Goal: Transaction & Acquisition: Subscribe to service/newsletter

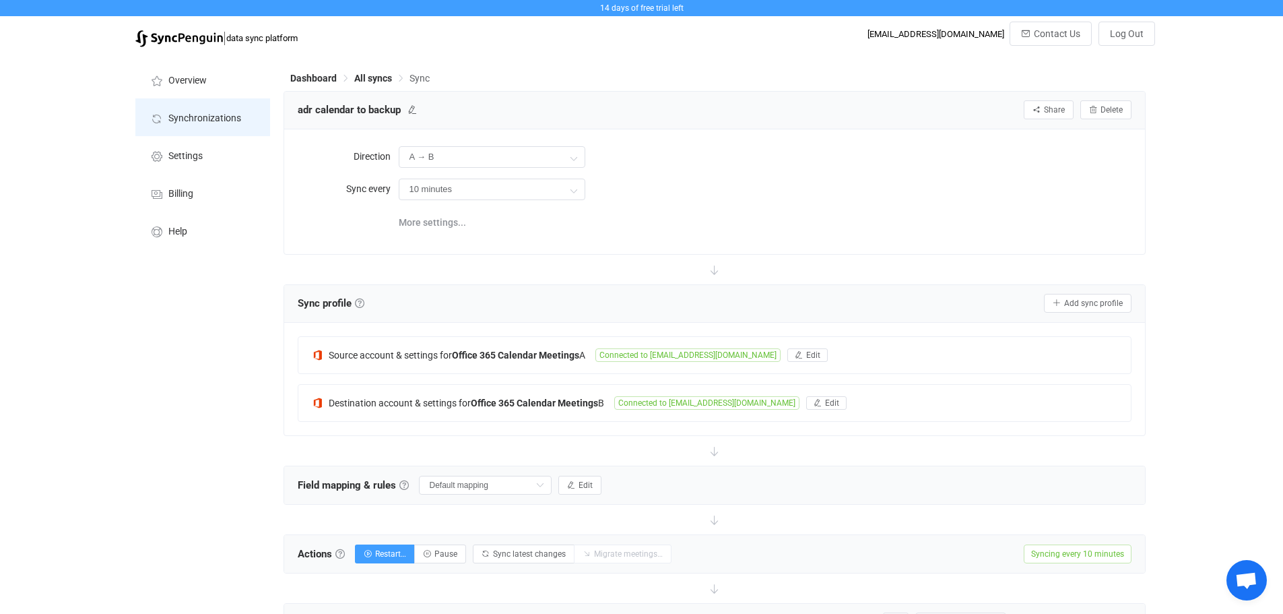
click at [176, 124] on li "Synchronizations" at bounding box center [202, 117] width 135 height 38
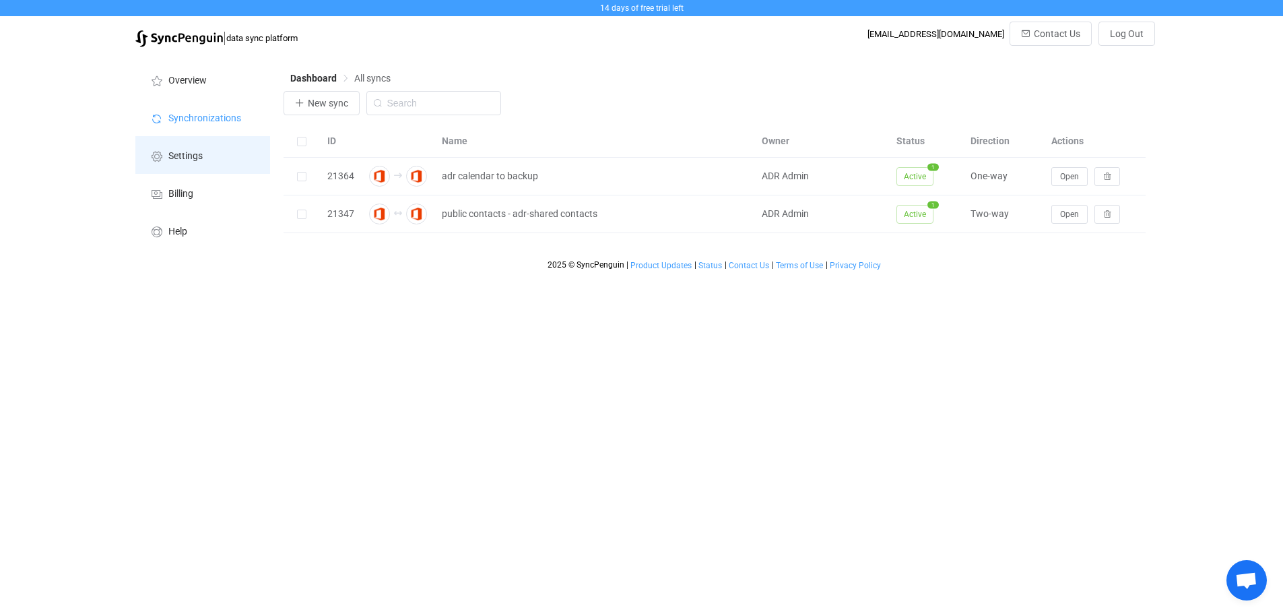
click at [177, 155] on span "Settings" at bounding box center [185, 156] width 34 height 11
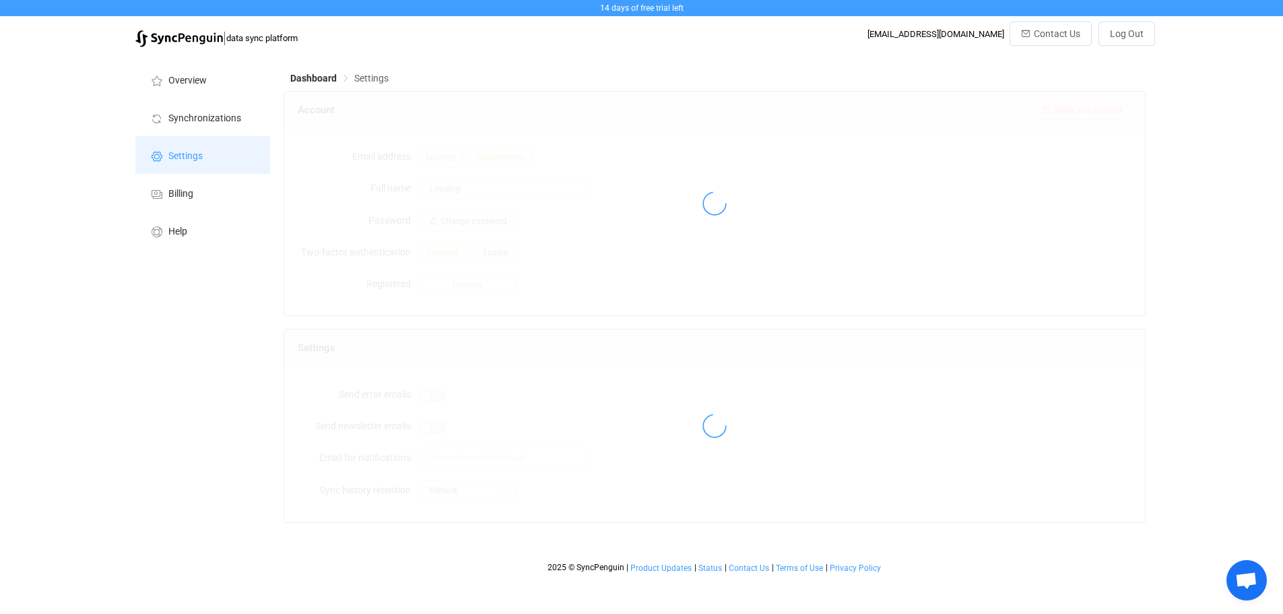
type input "ADR Admin"
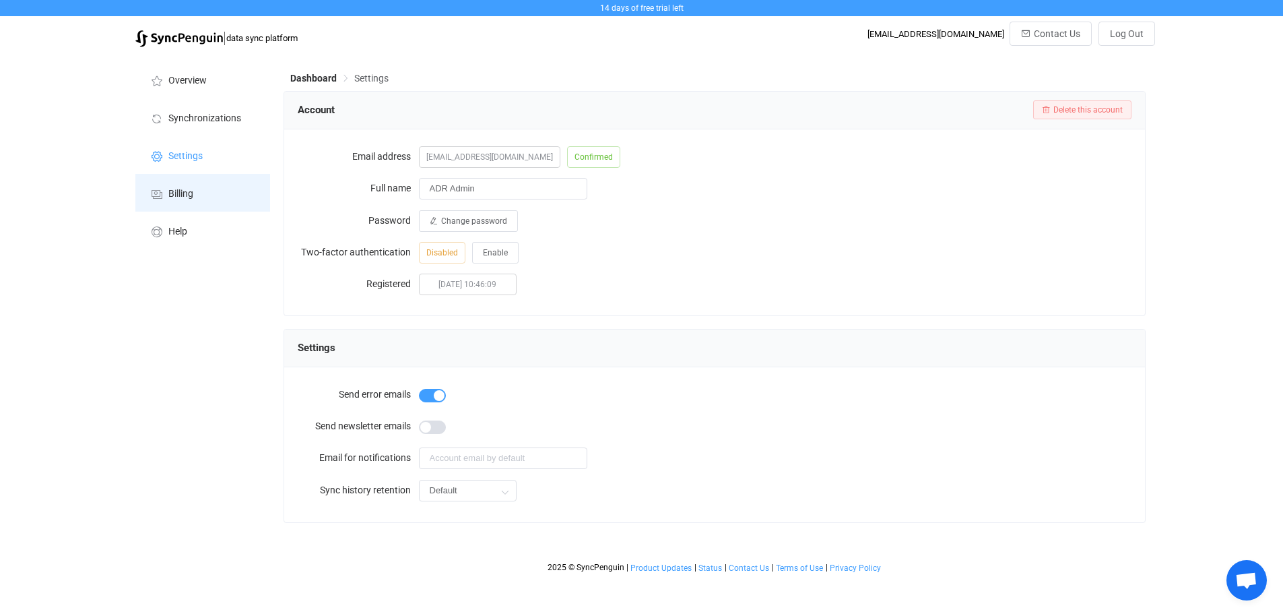
click at [181, 193] on span "Billing" at bounding box center [180, 194] width 25 height 11
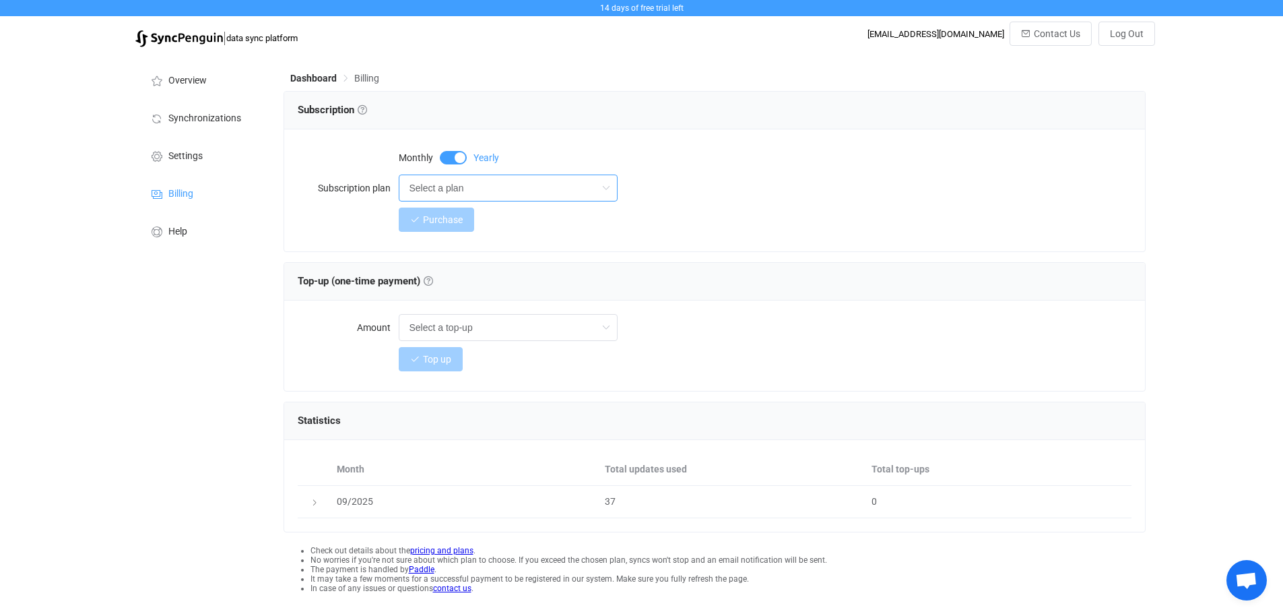
click at [490, 189] on input "Select a plan" at bounding box center [508, 187] width 219 height 27
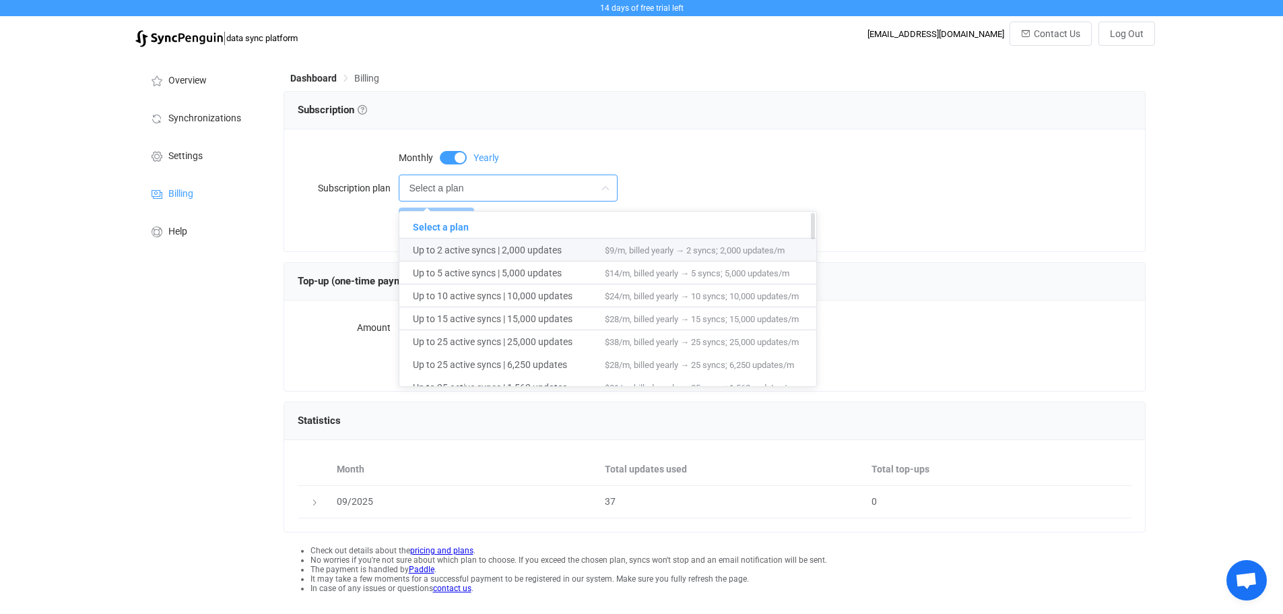
click at [554, 245] on span "Up to 2 active syncs | 2,000 updates" at bounding box center [509, 249] width 192 height 23
type input "Up to 2 active syncs | 2,000 updates"
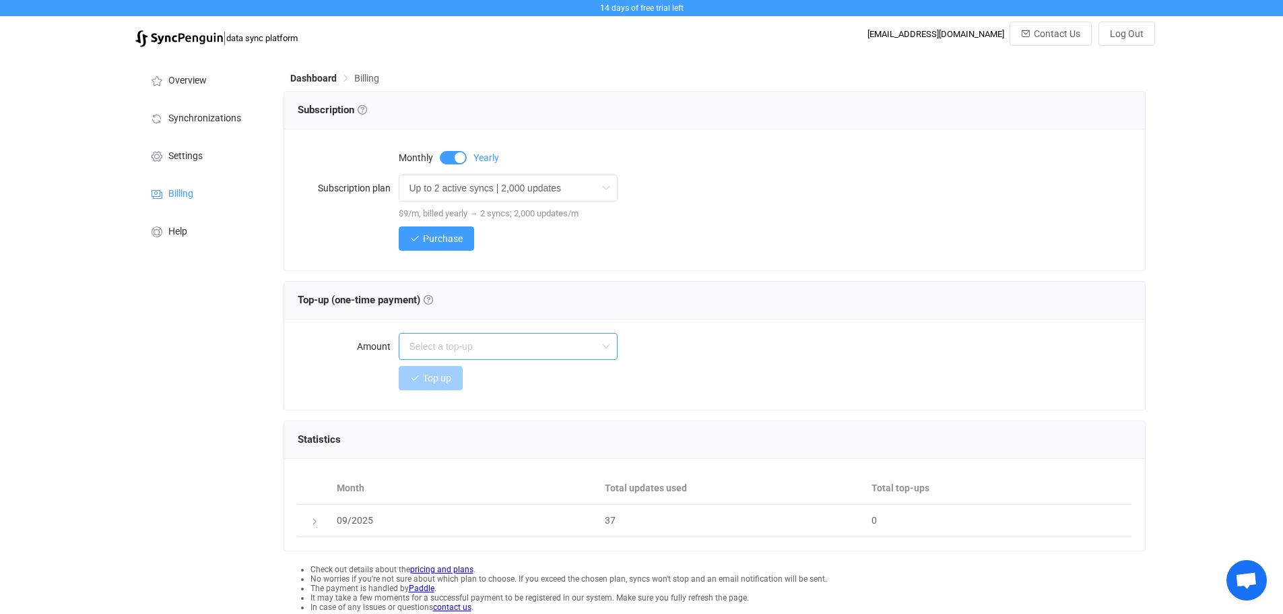
click at [550, 348] on input "text" at bounding box center [508, 346] width 219 height 27
click at [862, 162] on div "Monthly Yearly" at bounding box center [765, 156] width 733 height 27
type input "Select a top-up"
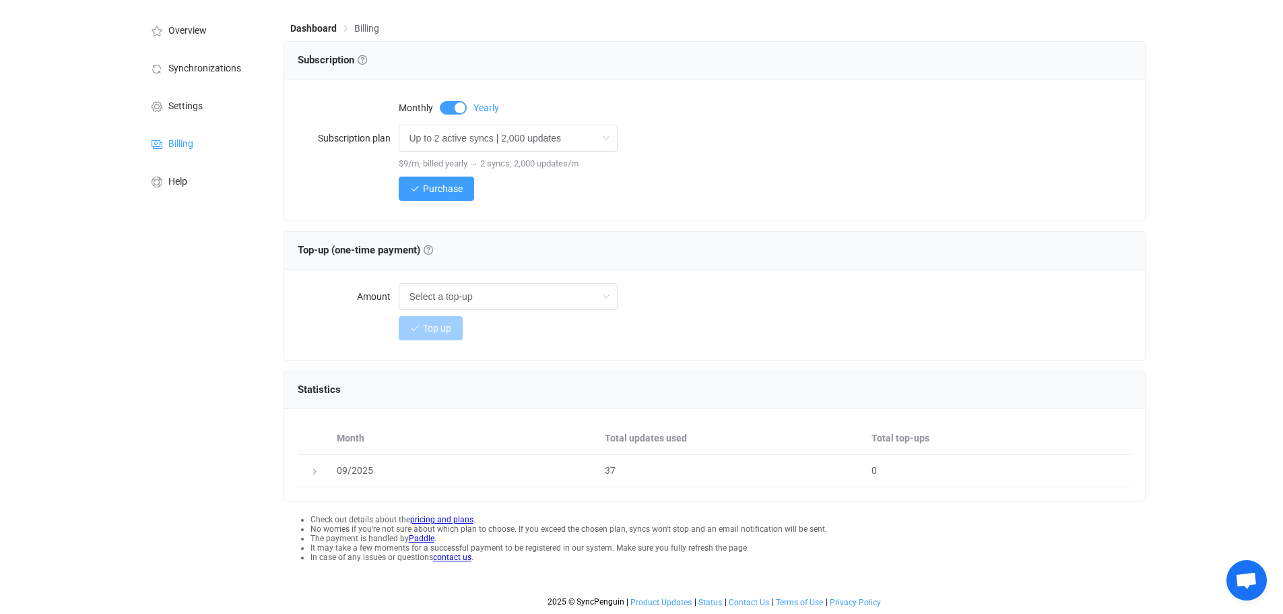
scroll to position [51, 0]
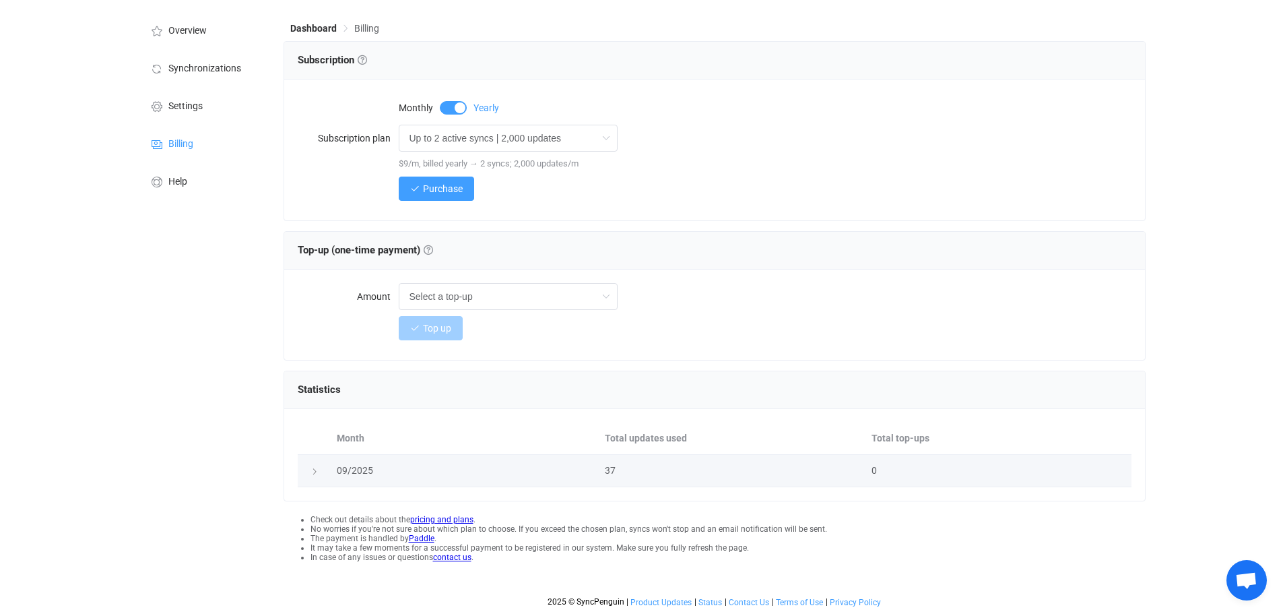
click at [313, 472] on icon at bounding box center [315, 471] width 8 height 8
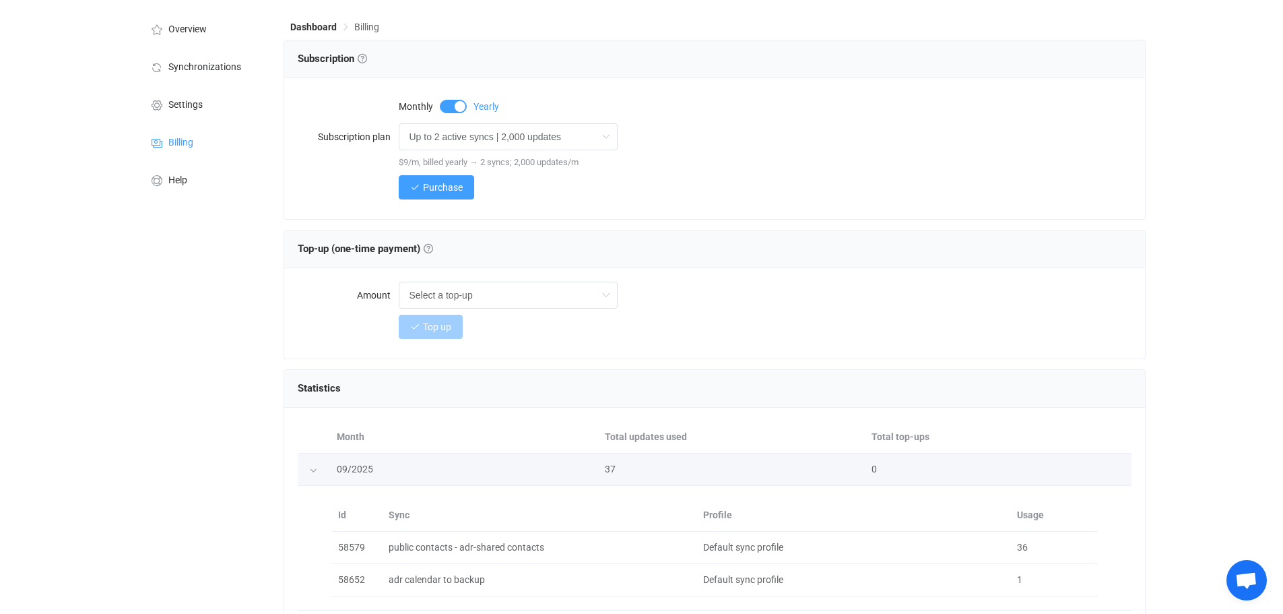
click at [316, 478] on td at bounding box center [314, 469] width 32 height 32
click at [312, 469] on icon at bounding box center [313, 470] width 8 height 8
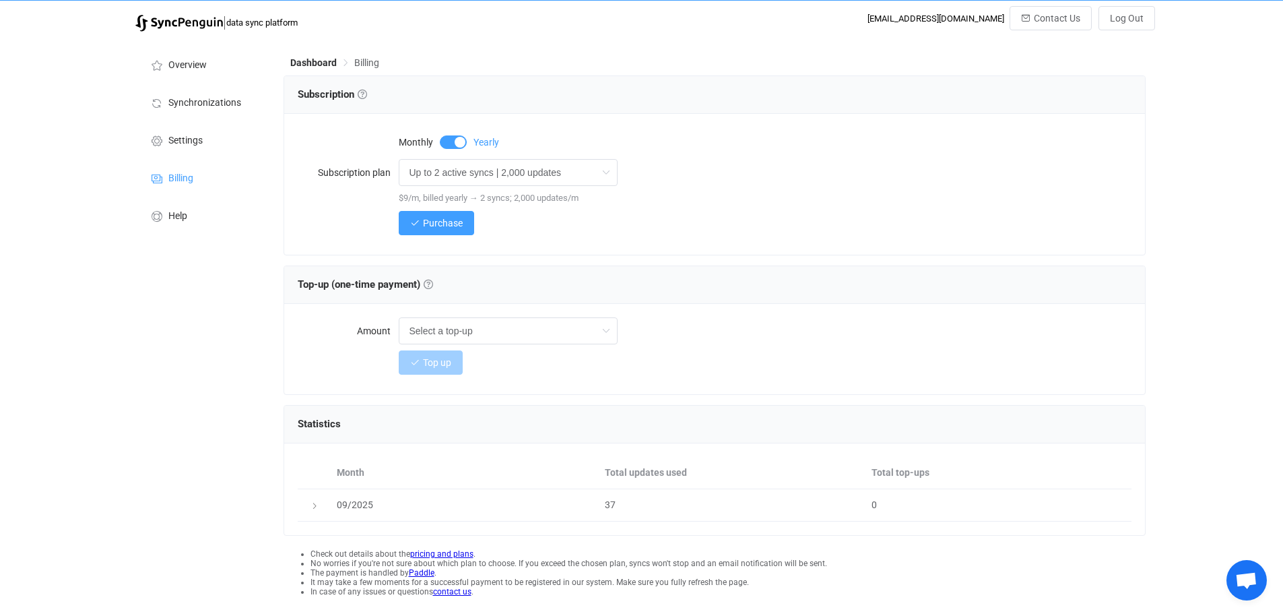
scroll to position [0, 0]
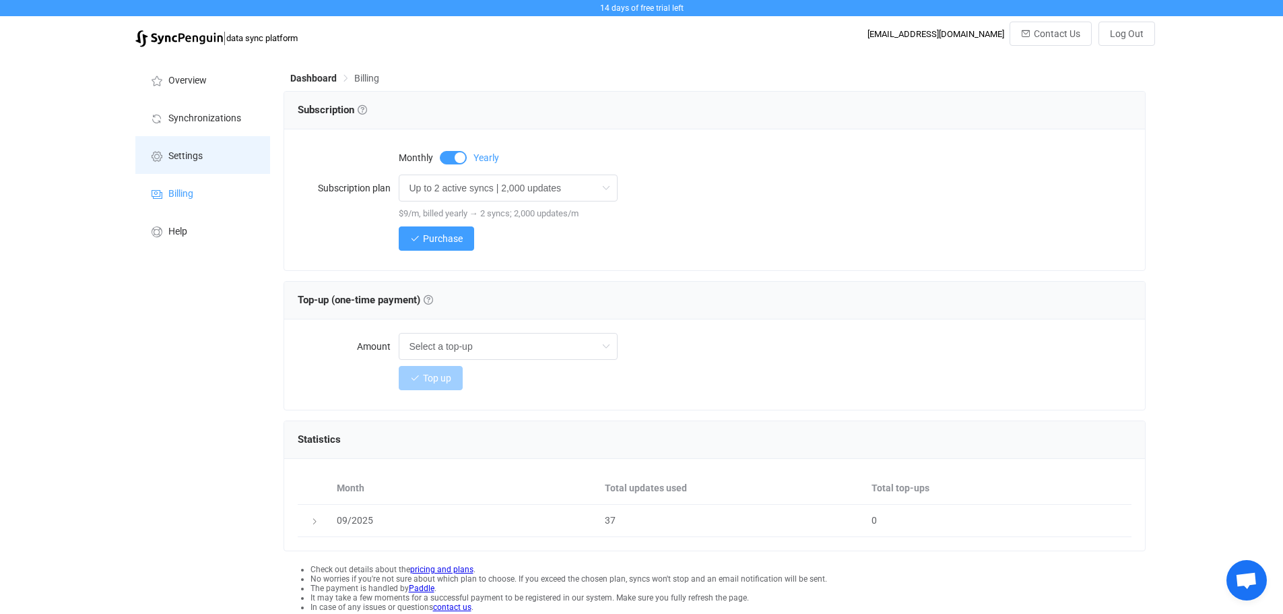
click at [189, 153] on span "Settings" at bounding box center [185, 156] width 34 height 11
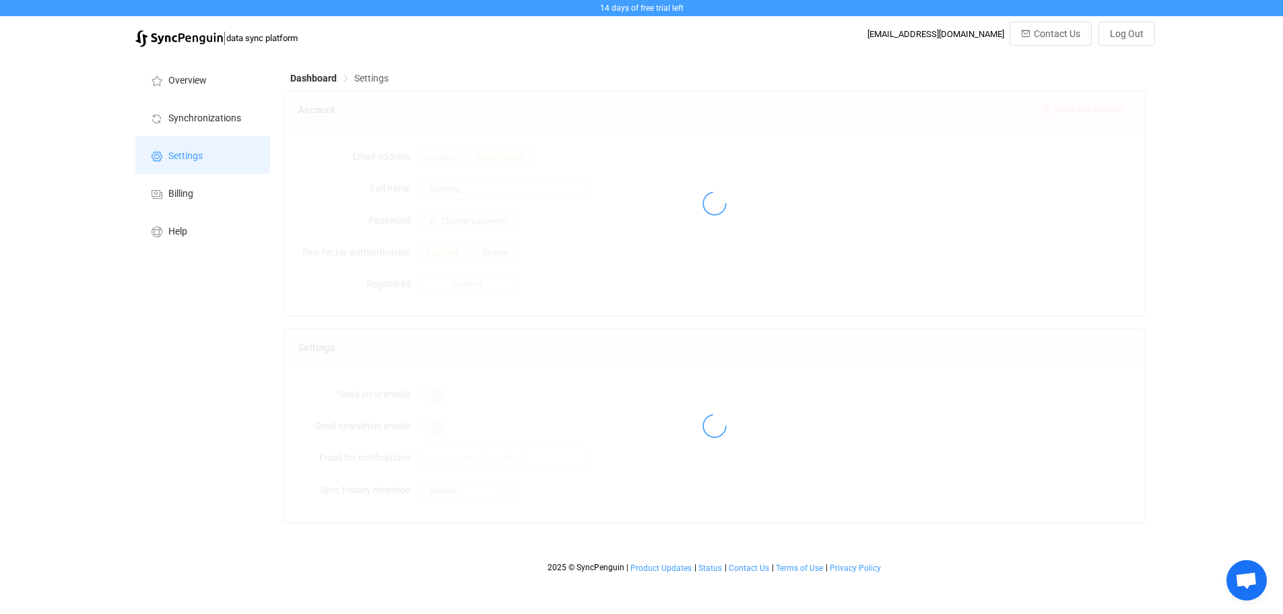
type input "ADR Admin"
